Goal: Transaction & Acquisition: Purchase product/service

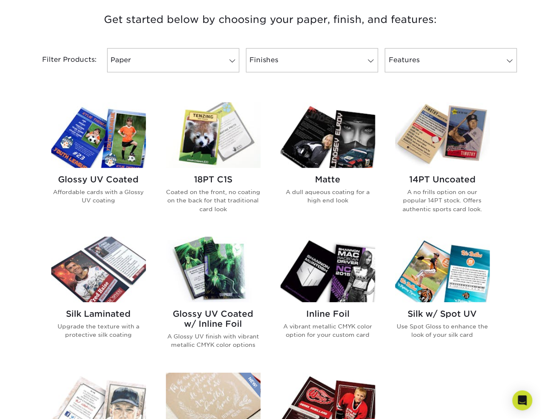
scroll to position [383, 0]
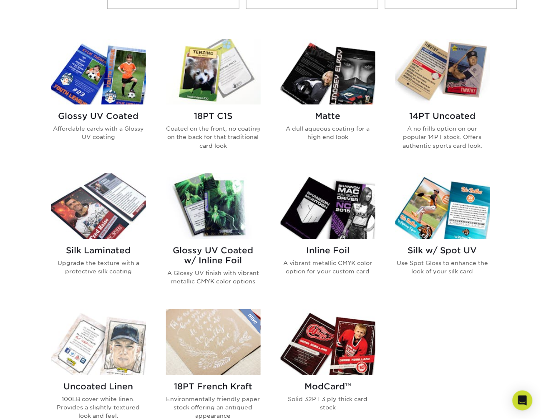
click at [132, 97] on img at bounding box center [98, 71] width 95 height 65
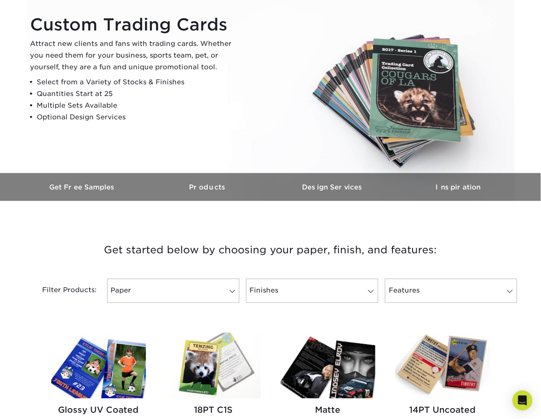
scroll to position [238, 0]
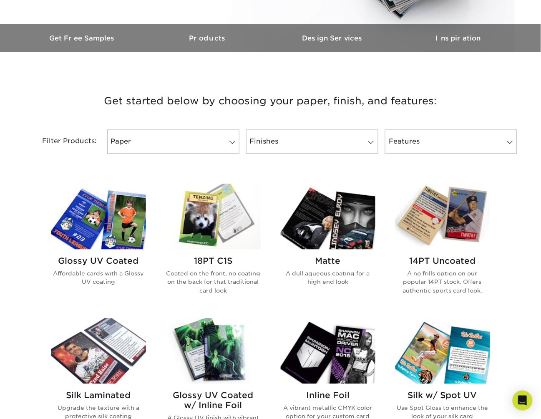
click at [119, 243] on img at bounding box center [98, 216] width 95 height 65
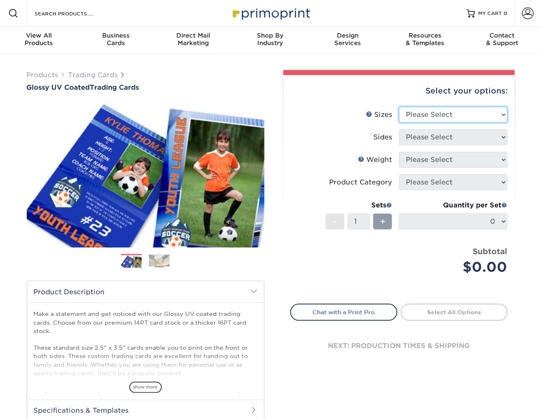
click at [429, 112] on select "Please Select 2.5" x 3.5"" at bounding box center [453, 115] width 108 height 16
select select "2.50x3.50"
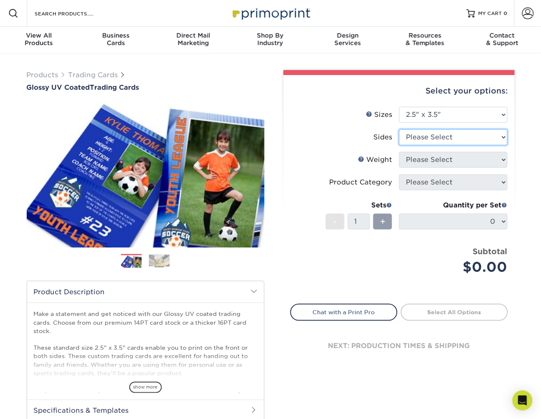
click at [433, 135] on select "Please Select Print Both Sides Print Front Only" at bounding box center [453, 137] width 108 height 16
select select "13abbda7-1d64-4f25-8bb2-c179b224825d"
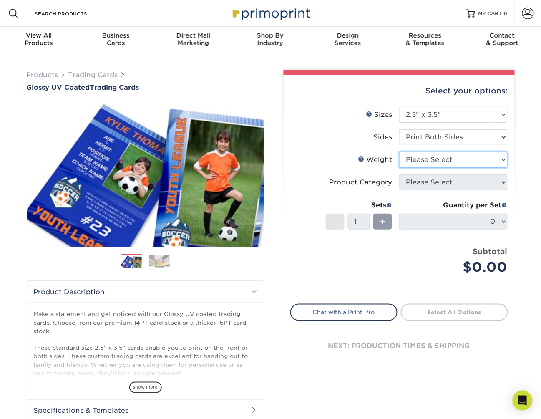
click at [451, 153] on select "Please Select 16PT 14PT 18PT C1S" at bounding box center [453, 160] width 108 height 16
select select "18PTC1S"
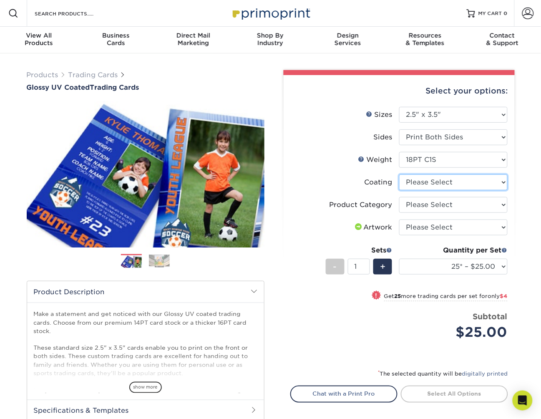
click at [435, 183] on select at bounding box center [453, 182] width 108 height 16
select select "1e8116af-acfc-44b1-83dc-8181aa338834"
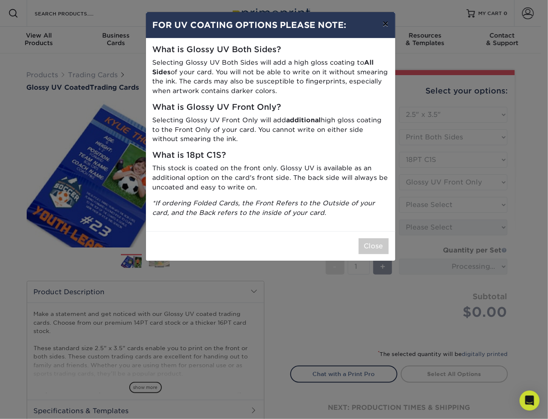
drag, startPoint x: 382, startPoint y: 24, endPoint x: 391, endPoint y: 40, distance: 18.0
click at [382, 24] on button "×" at bounding box center [385, 23] width 19 height 23
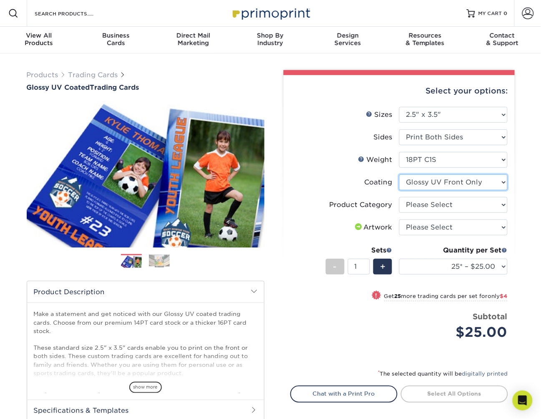
click at [437, 184] on select at bounding box center [453, 182] width 108 height 16
click at [415, 204] on select "Please Select Trading Cards" at bounding box center [453, 205] width 108 height 16
select select "c2f9bce9-36c2-409d-b101-c29d9d031e18"
click at [427, 227] on select "Please Select I will upload files I need a design - $100" at bounding box center [453, 227] width 108 height 16
